Goal: Navigation & Orientation: Find specific page/section

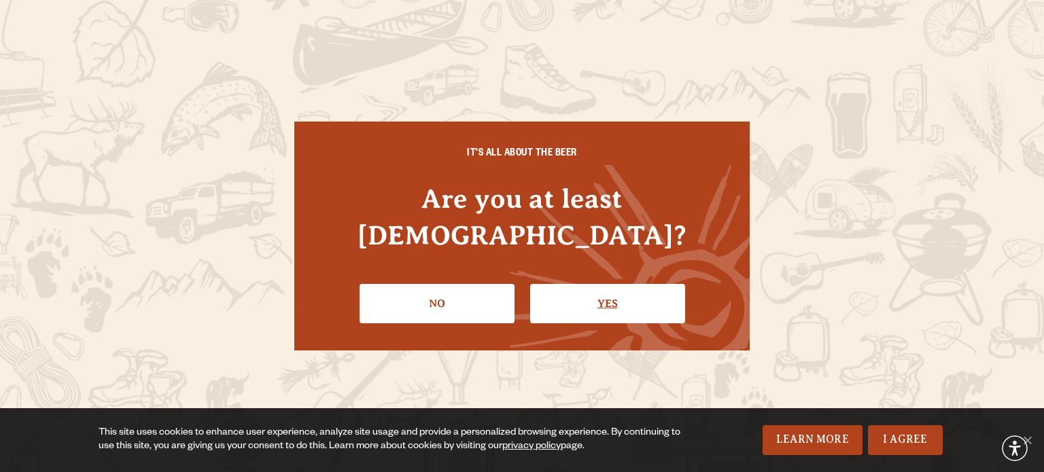
click at [591, 290] on link "Yes" at bounding box center [607, 303] width 155 height 39
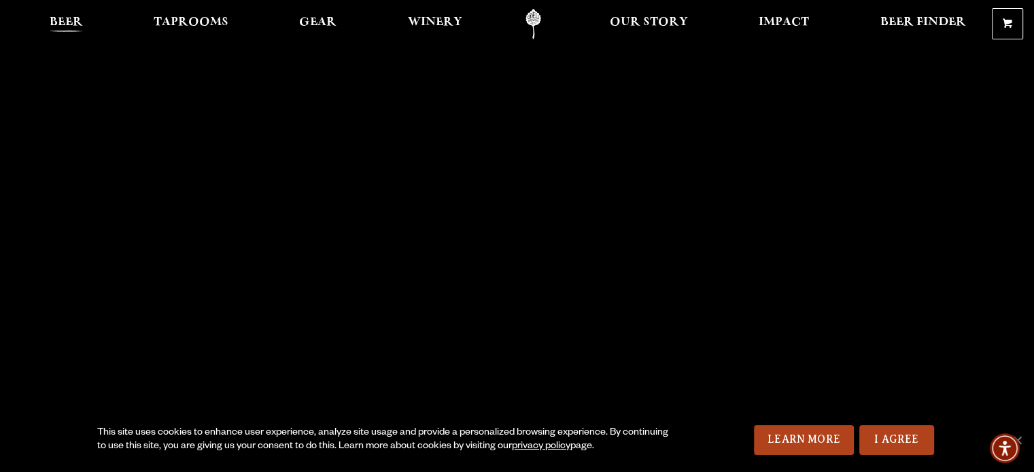
click at [63, 24] on span "Beer" at bounding box center [66, 22] width 33 height 11
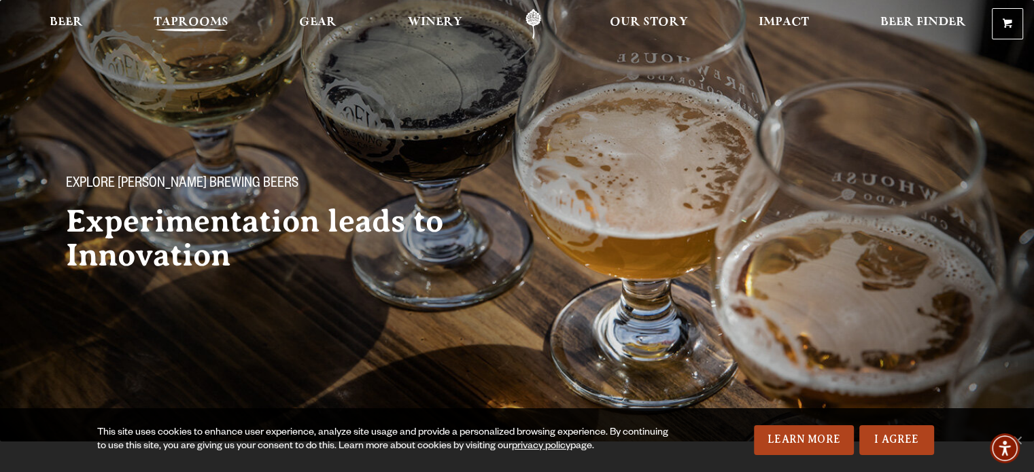
click at [193, 19] on span "Taprooms" at bounding box center [191, 22] width 75 height 11
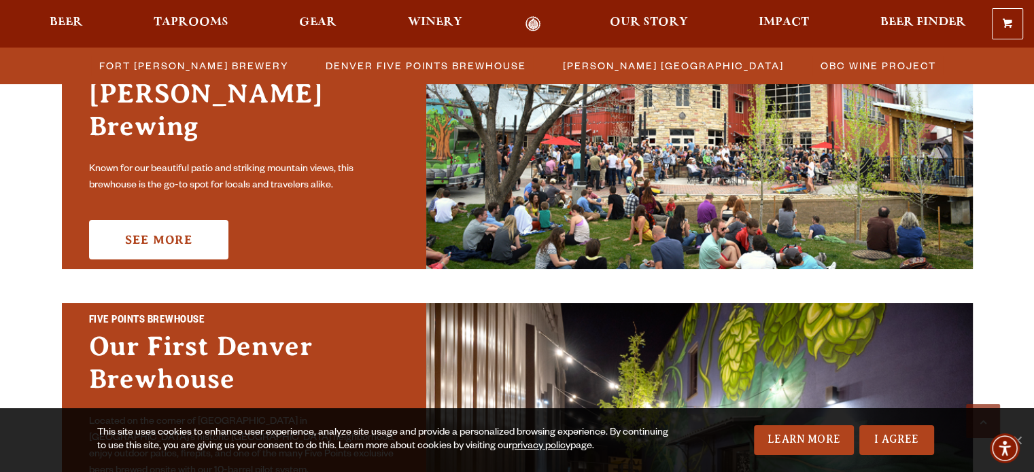
scroll to position [340, 0]
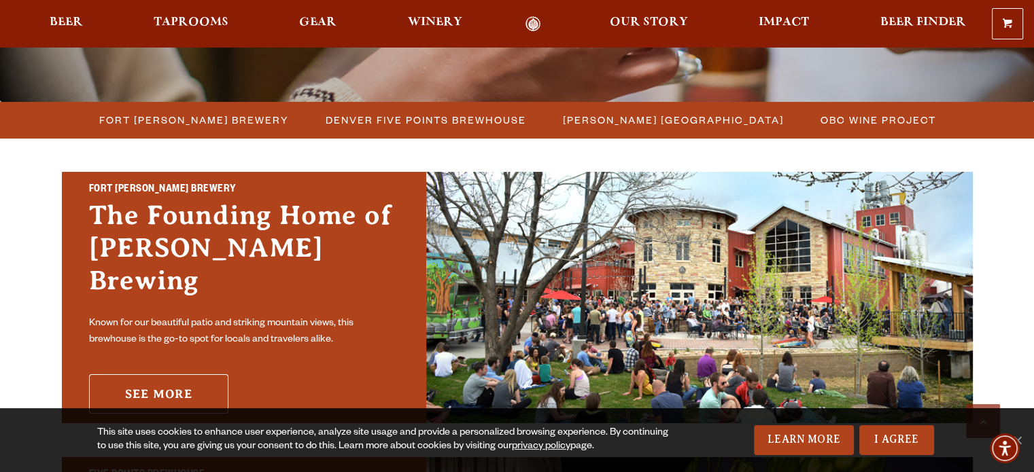
click at [160, 374] on link "See More" at bounding box center [158, 393] width 139 height 39
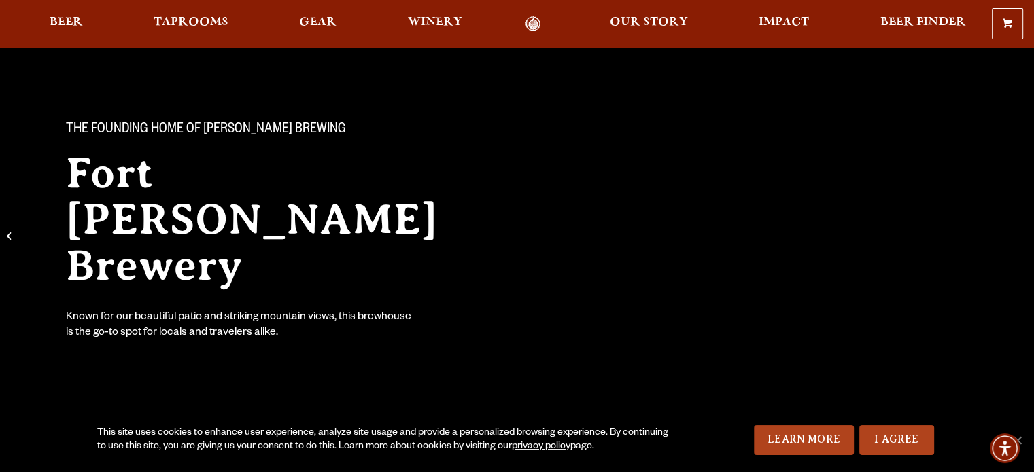
scroll to position [136, 0]
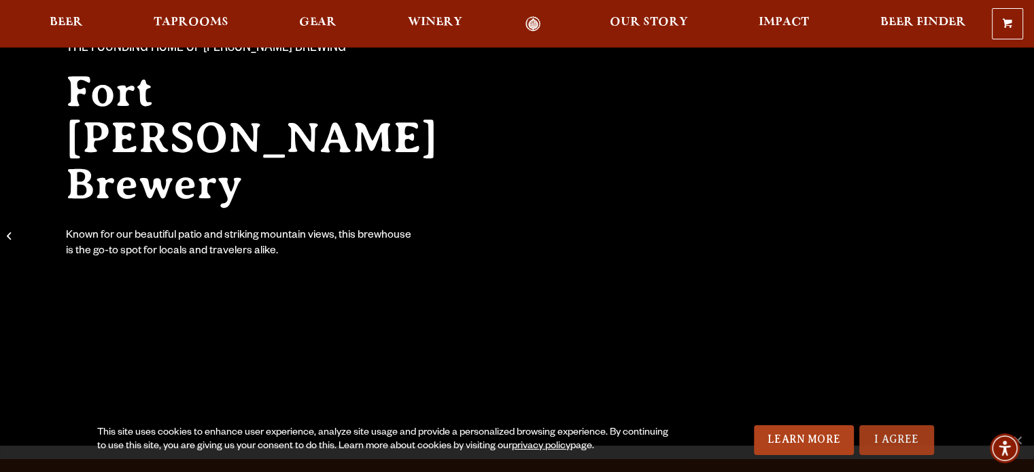
click at [894, 432] on link "I Agree" at bounding box center [896, 440] width 75 height 30
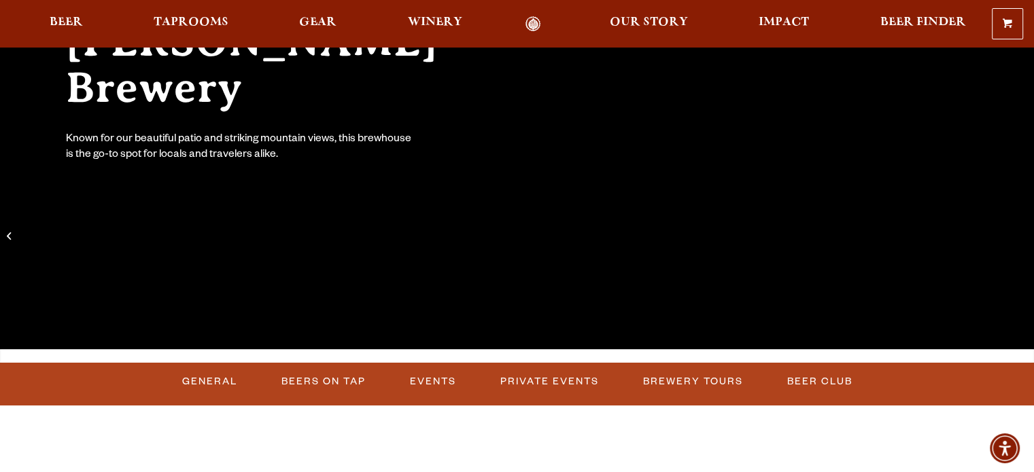
scroll to position [340, 0]
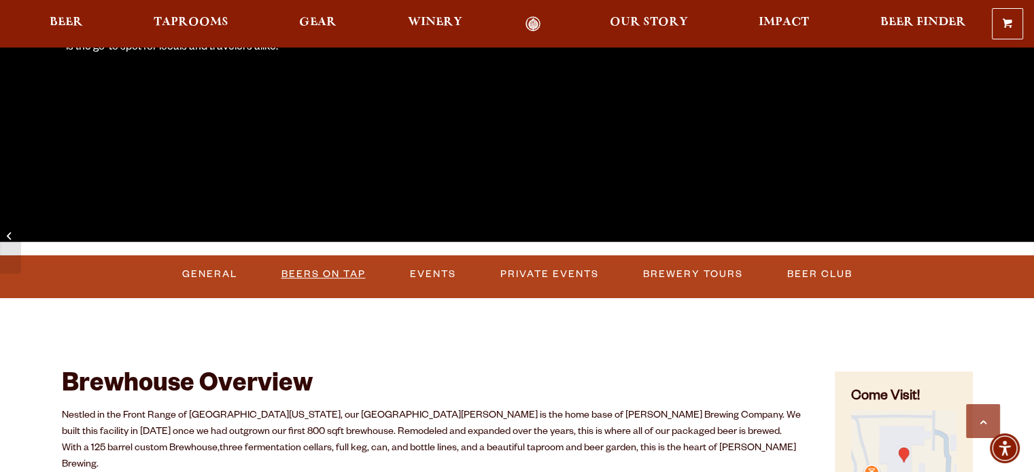
click at [322, 270] on link "Beers on Tap" at bounding box center [323, 274] width 95 height 31
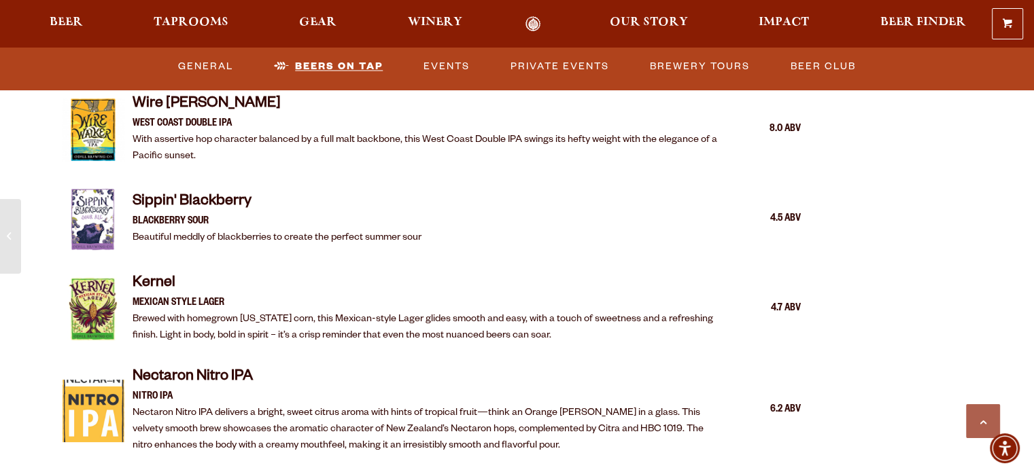
scroll to position [2469, 0]
